Goal: Go to known website: Access a specific website the user already knows

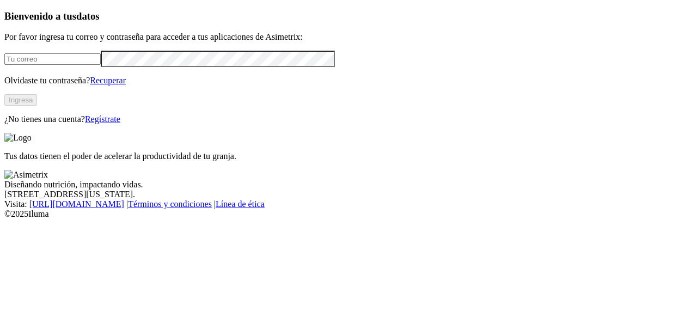
click at [101, 65] on input "email" at bounding box center [52, 58] width 96 height 11
drag, startPoint x: 98, startPoint y: 81, endPoint x: 116, endPoint y: 104, distance: 29.4
click at [125, 66] on form "formu" at bounding box center [348, 59] width 688 height 16
click at [85, 65] on input "formu" at bounding box center [52, 58] width 96 height 11
type input "[EMAIL_ADDRESS][DOMAIN_NAME]"
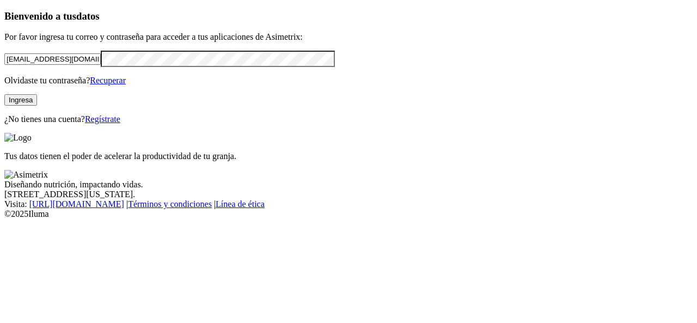
click input "submit" at bounding box center [0, 0] width 0 height 0
